Goal: Task Accomplishment & Management: Complete application form

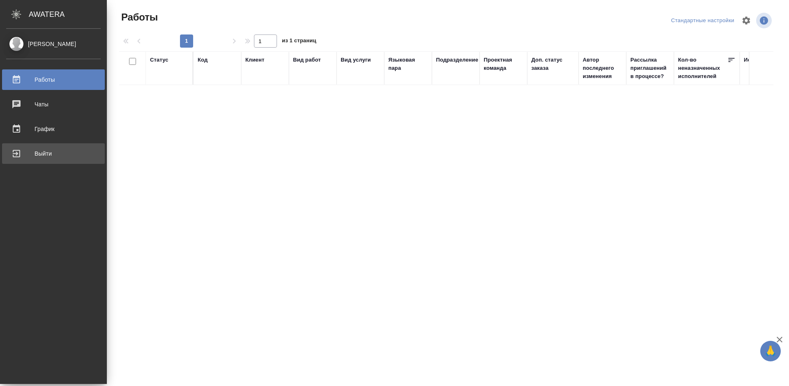
click at [14, 155] on div "Выйти" at bounding box center [53, 153] width 94 height 12
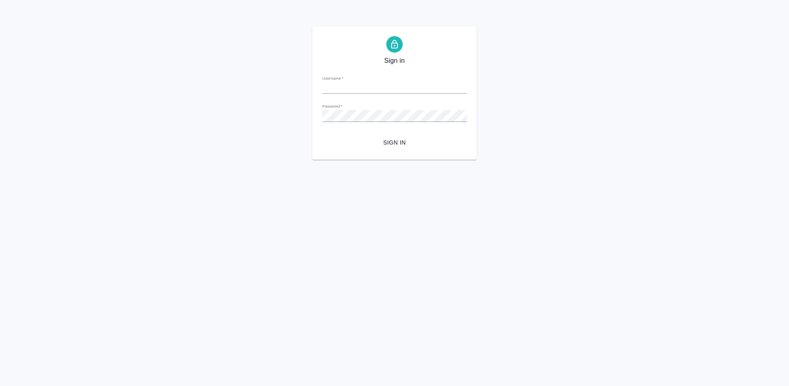
type input "m.tretyakova@awatera.com"
click at [378, 141] on span "Sign in" at bounding box center [394, 143] width 131 height 10
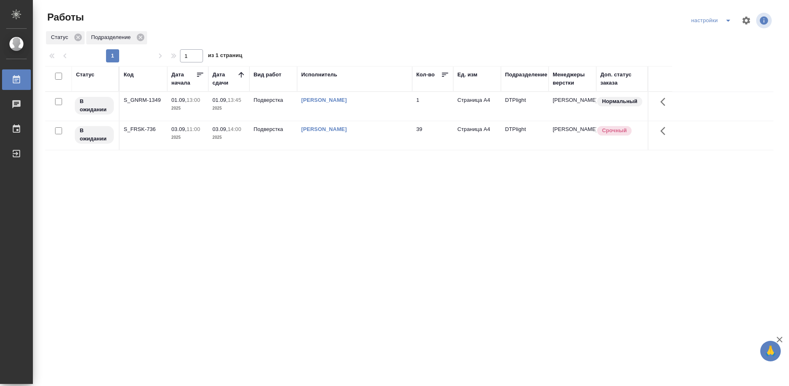
drag, startPoint x: 147, startPoint y: 129, endPoint x: 165, endPoint y: 136, distance: 19.8
click at [147, 104] on div "S_FRSK-736" at bounding box center [143, 100] width 39 height 8
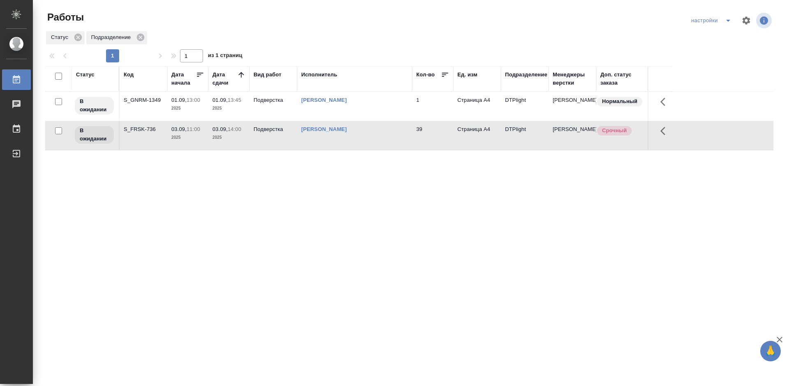
click at [147, 104] on div "S_FRSK-736" at bounding box center [143, 100] width 39 height 8
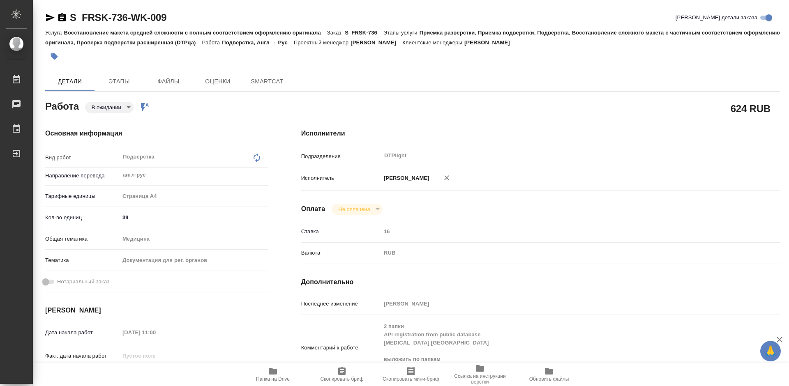
type textarea "x"
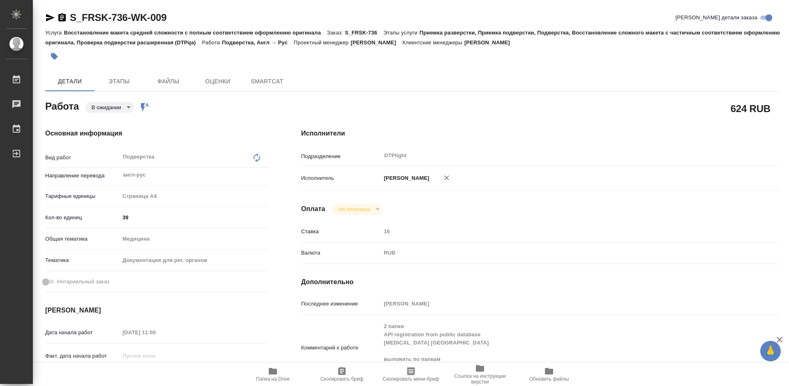
type textarea "x"
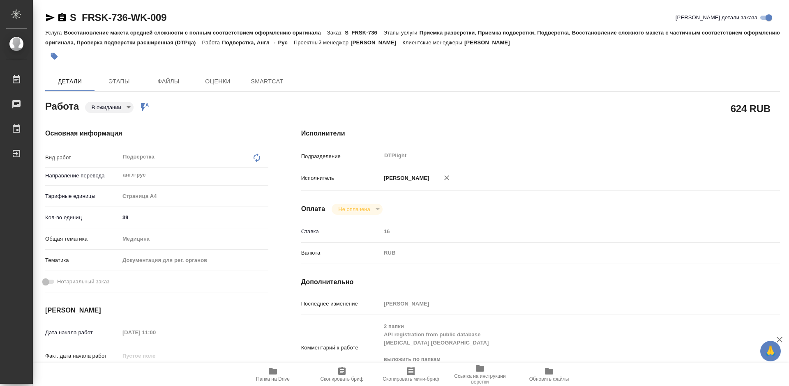
type textarea "x"
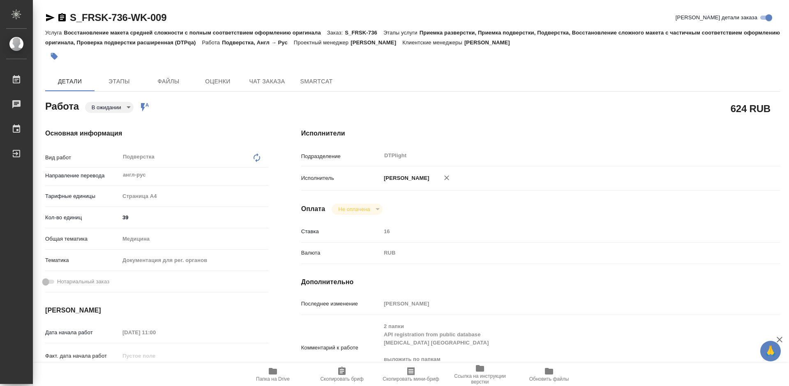
type textarea "x"
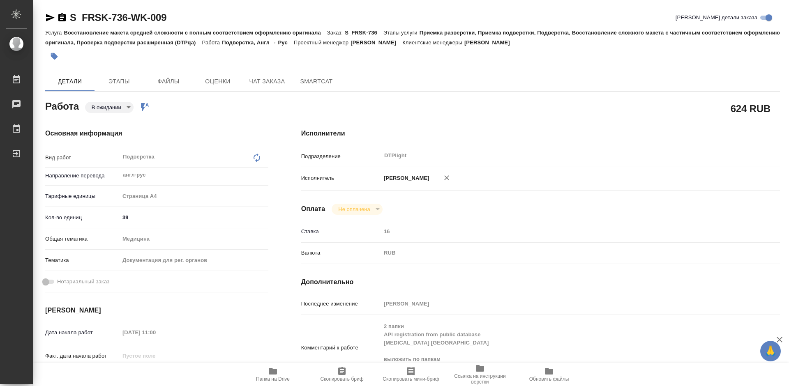
type textarea "x"
